Goal: Navigation & Orientation: Find specific page/section

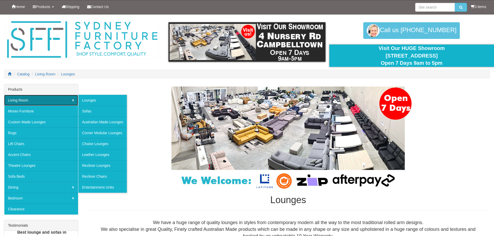
click at [27, 102] on link "Living Room" at bounding box center [41, 100] width 74 height 11
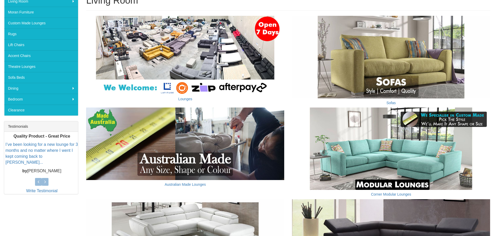
scroll to position [104, 0]
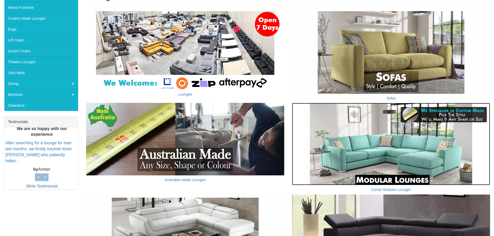
click at [422, 178] on img at bounding box center [391, 144] width 198 height 82
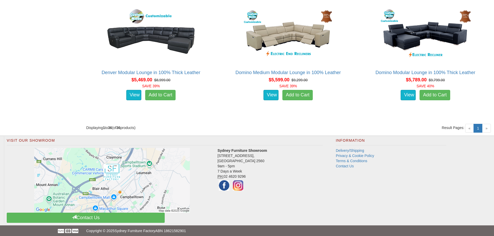
scroll to position [1600, 0]
